Goal: Task Accomplishment & Management: Manage account settings

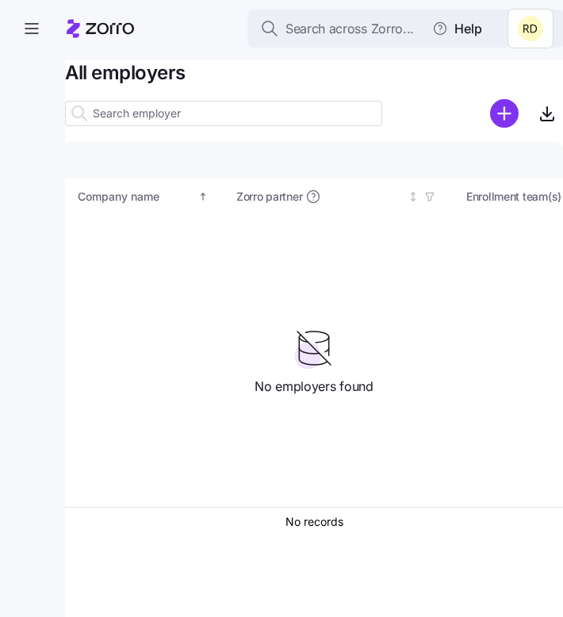
click at [522, 31] on html "Search across Zorro... Help All employers Company details Benefit status Compan…" at bounding box center [281, 304] width 563 height 608
click at [401, 88] on html "Search across Zorro... Help All employers Company details Benefit status Compan…" at bounding box center [281, 304] width 563 height 608
click at [516, 27] on html "Search across Zorro... Help All employers Company details Benefit status Compan…" at bounding box center [281, 304] width 563 height 608
click at [500, 97] on div "Log out" at bounding box center [489, 96] width 62 height 17
